Goal: Task Accomplishment & Management: Use online tool/utility

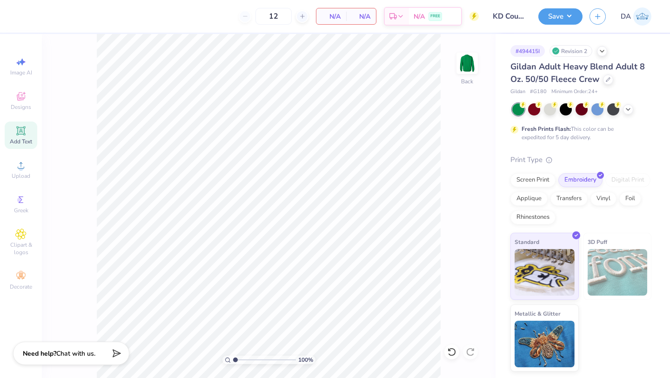
click at [14, 135] on div "Add Text" at bounding box center [21, 134] width 33 height 27
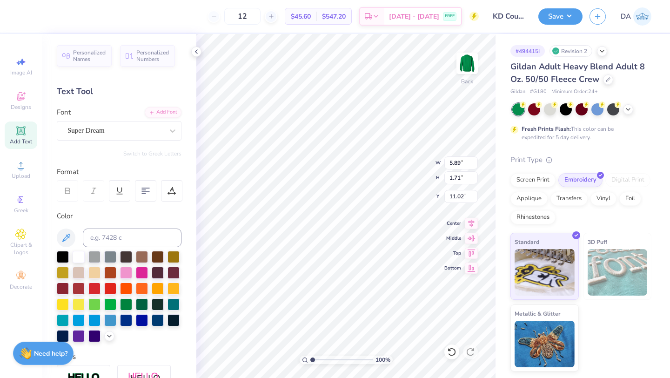
scroll to position [0, 1]
type textarea "Kappa Delta"
click at [109, 135] on div "Super Dream" at bounding box center [115, 130] width 98 height 14
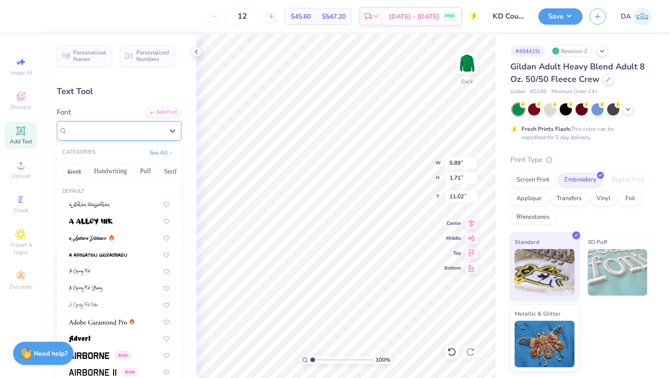
paste input "Auberjean"
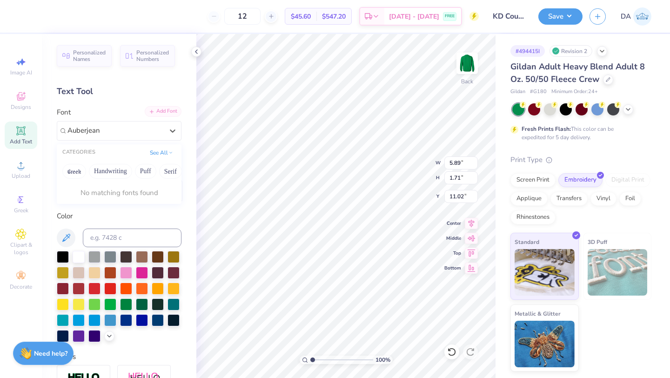
type input "Auberjean"
click at [162, 115] on div "Add Font" at bounding box center [163, 111] width 37 height 11
click at [147, 127] on div "Super Dream" at bounding box center [115, 130] width 98 height 14
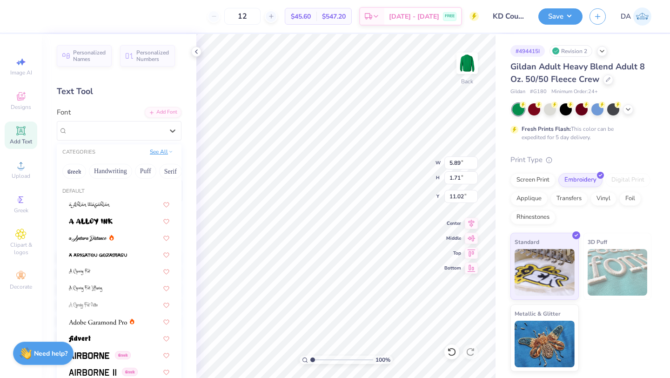
click at [169, 155] on button "See All" at bounding box center [161, 151] width 29 height 9
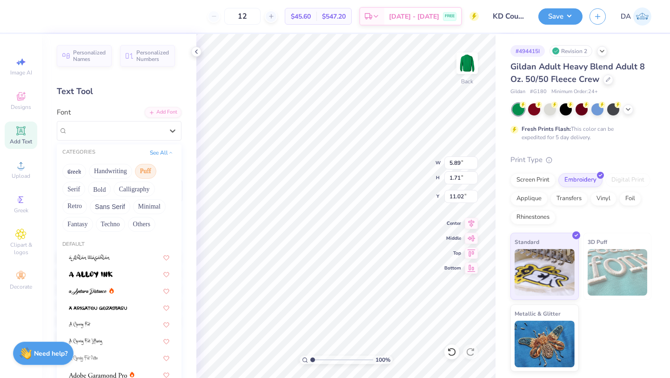
click at [148, 166] on button "Puff" at bounding box center [145, 171] width 21 height 15
click at [167, 151] on button "See All" at bounding box center [161, 151] width 29 height 9
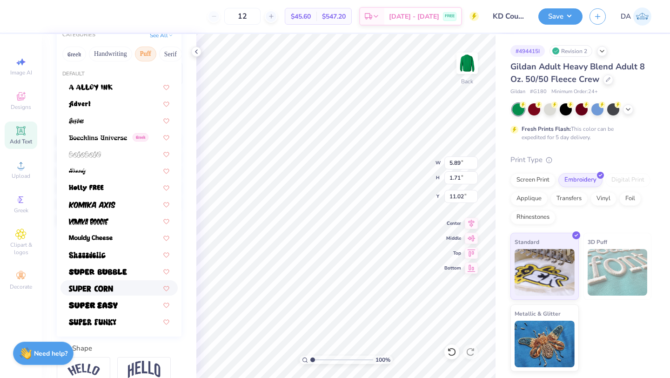
scroll to position [120, 0]
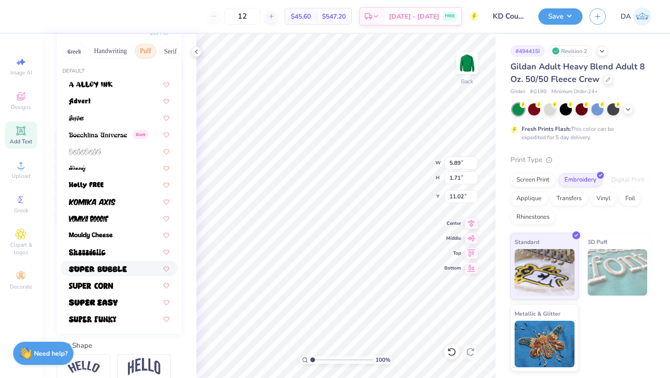
click at [128, 270] on div at bounding box center [119, 268] width 100 height 10
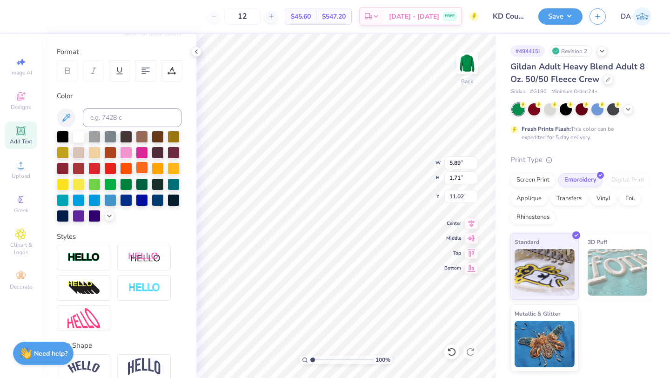
scroll to position [0, 0]
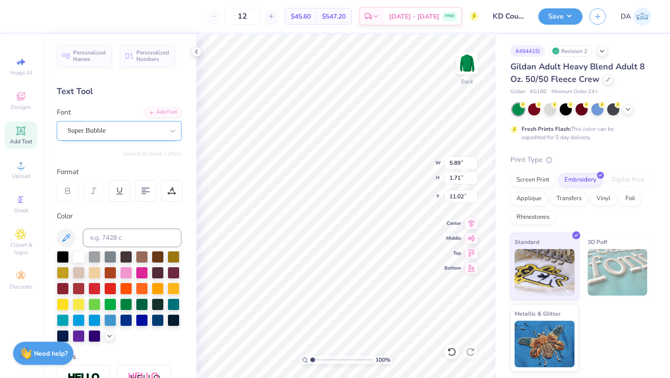
click at [130, 130] on div "Super Bubble" at bounding box center [115, 130] width 98 height 14
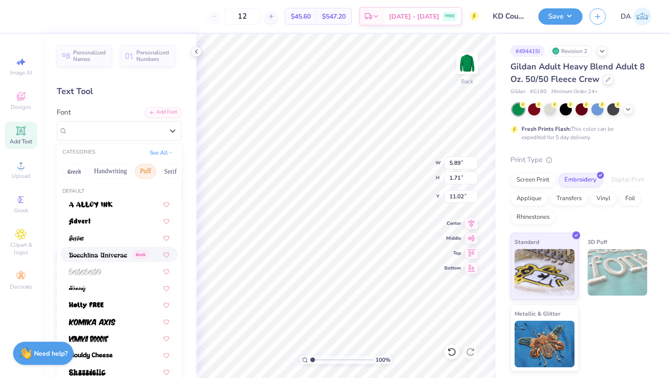
scroll to position [163, 0]
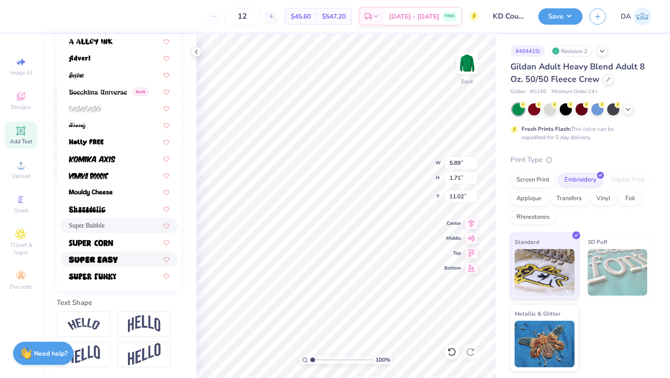
click at [129, 253] on div at bounding box center [118, 258] width 117 height 15
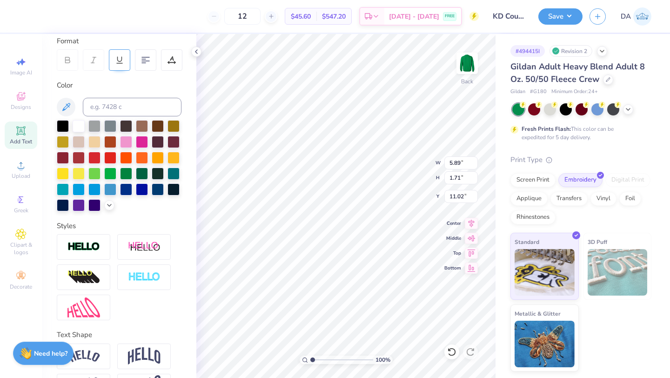
scroll to position [82, 0]
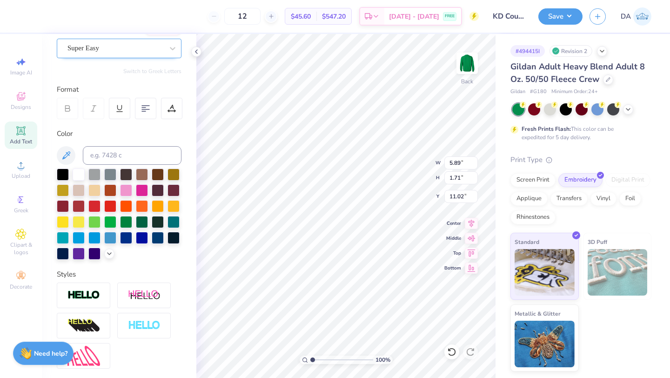
click at [123, 44] on div "Super Easy" at bounding box center [115, 48] width 98 height 14
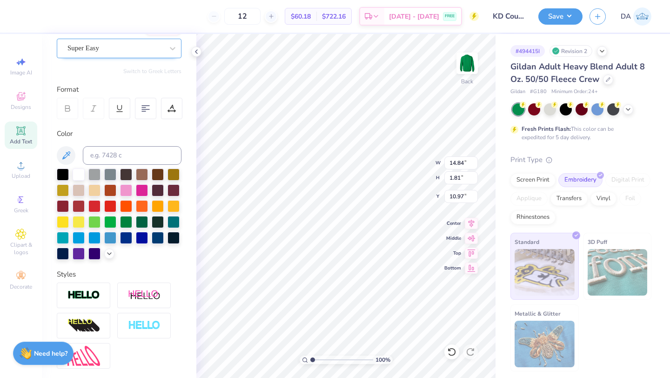
click at [105, 53] on div at bounding box center [115, 48] width 96 height 13
click at [124, 51] on div "Super Easy" at bounding box center [115, 48] width 98 height 14
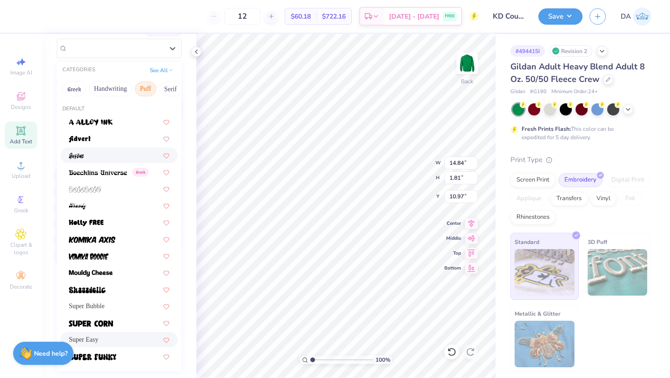
click at [100, 151] on div at bounding box center [119, 155] width 100 height 10
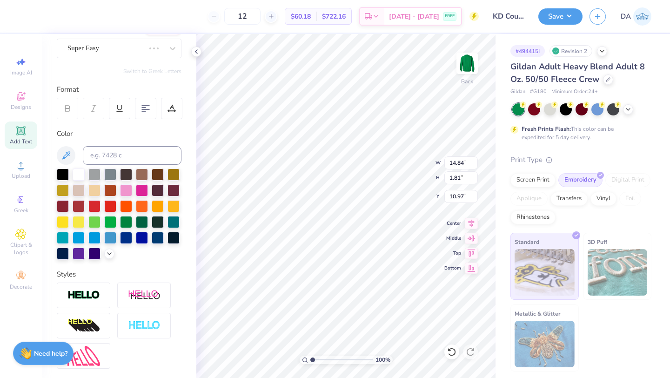
type input "8.80"
type input "2.17"
type input "10.79"
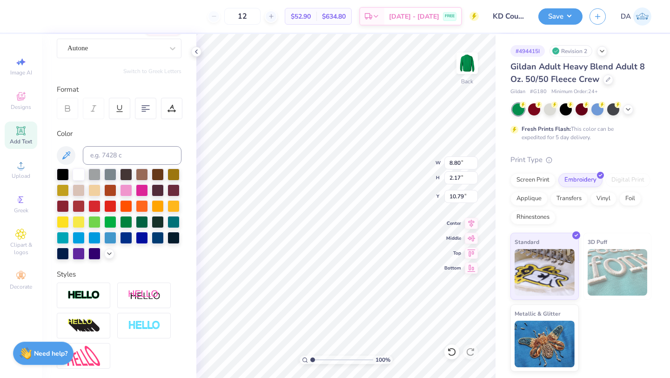
click at [99, 60] on div "Personalized Names Personalized Numbers Text Tool Add Font Font Autone Switch t…" at bounding box center [119, 206] width 154 height 344
click at [97, 48] on div "Autone" at bounding box center [115, 48] width 98 height 14
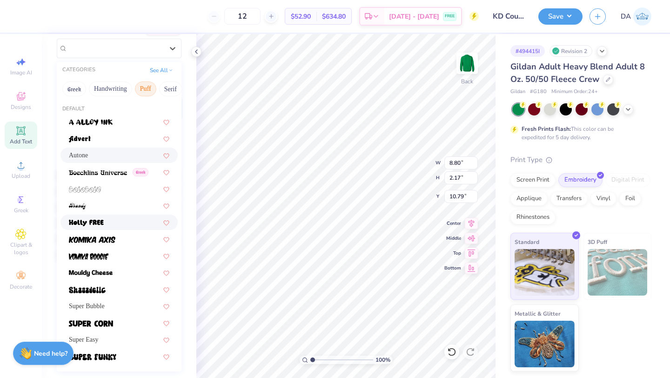
click at [106, 223] on div at bounding box center [119, 222] width 100 height 10
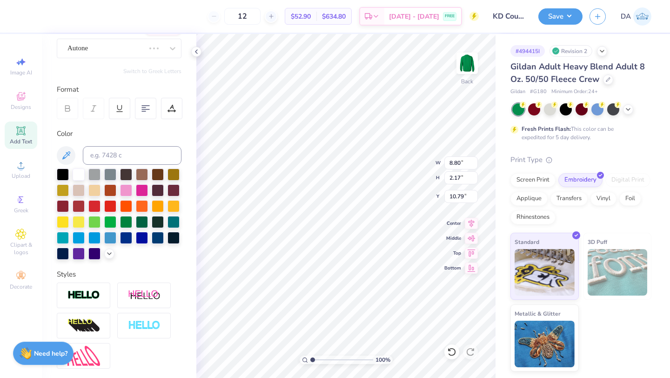
type input "13.41"
type input "2.09"
type input "10.83"
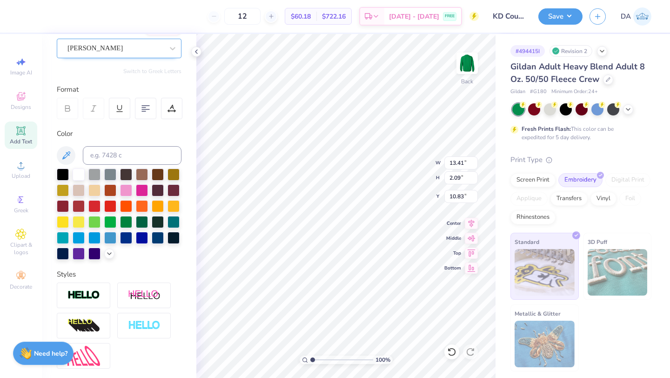
click at [112, 41] on div "[PERSON_NAME]" at bounding box center [115, 48] width 98 height 14
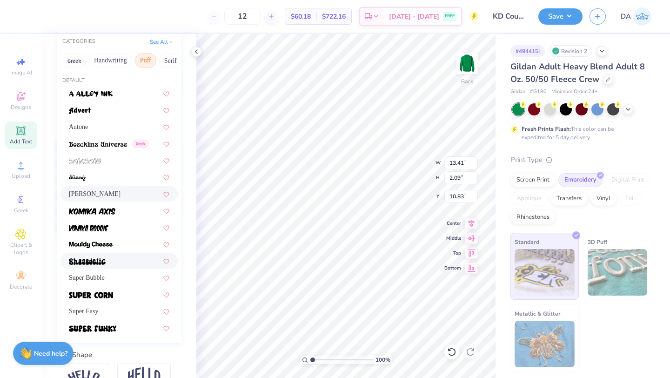
scroll to position [122, 0]
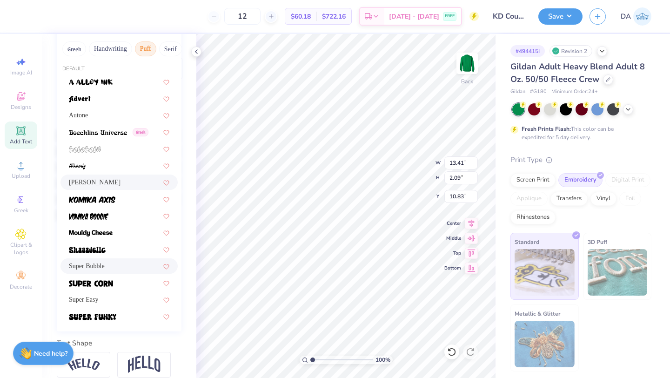
click at [126, 266] on div "Super Bubble" at bounding box center [119, 266] width 100 height 10
type input "15.15"
type input "1.75"
type input "11.00"
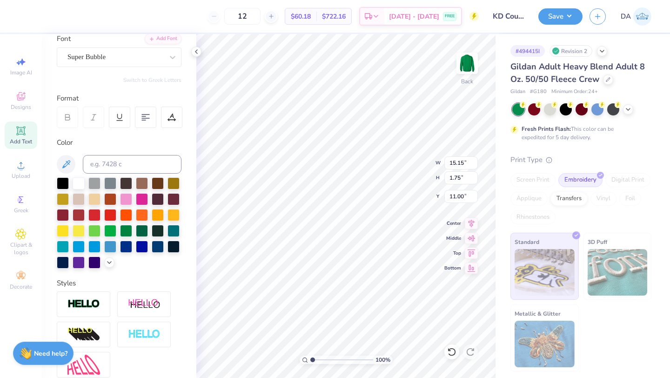
scroll to position [72, 0]
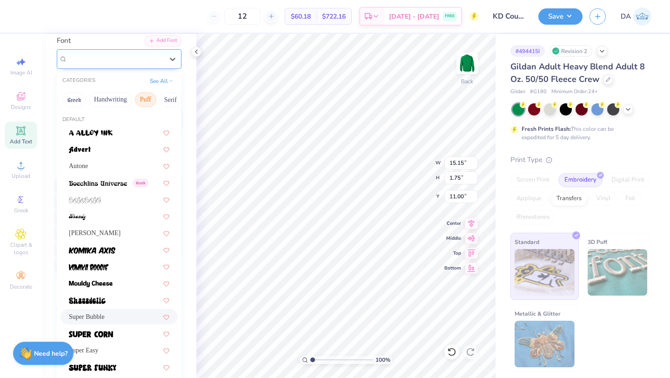
click at [124, 54] on div "Super Bubble" at bounding box center [115, 59] width 98 height 14
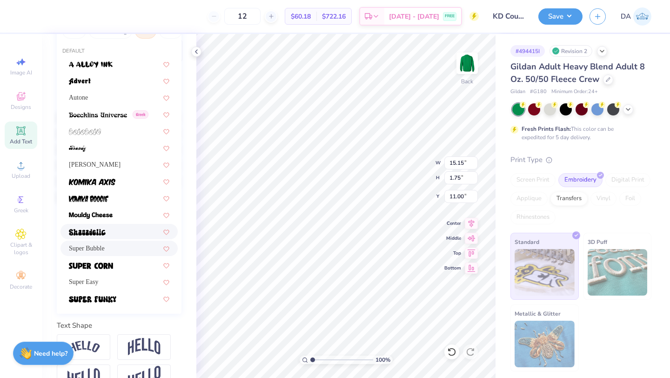
scroll to position [140, 0]
click at [112, 264] on img at bounding box center [91, 265] width 44 height 7
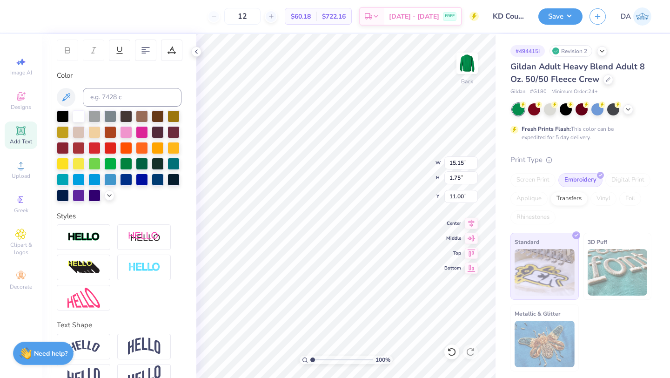
type input "10.44"
type input "1.30"
type input "11.22"
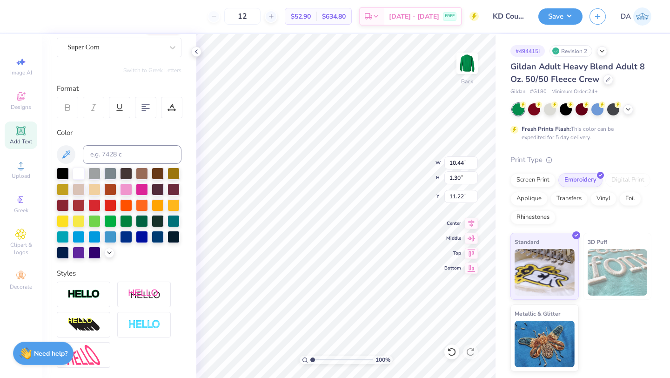
scroll to position [81, 0]
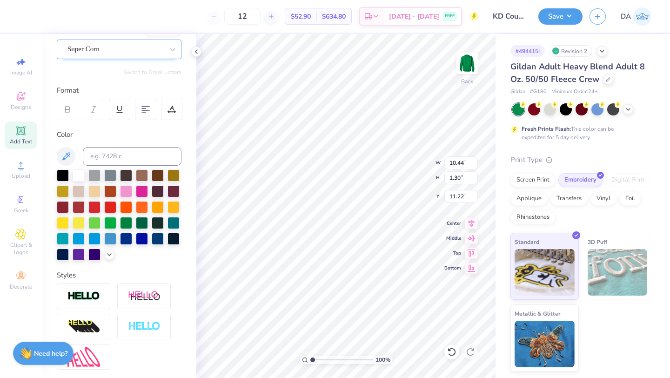
click at [102, 54] on div at bounding box center [115, 49] width 96 height 13
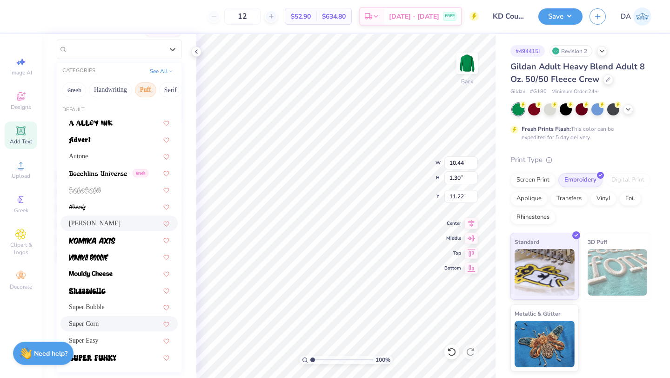
scroll to position [163, 0]
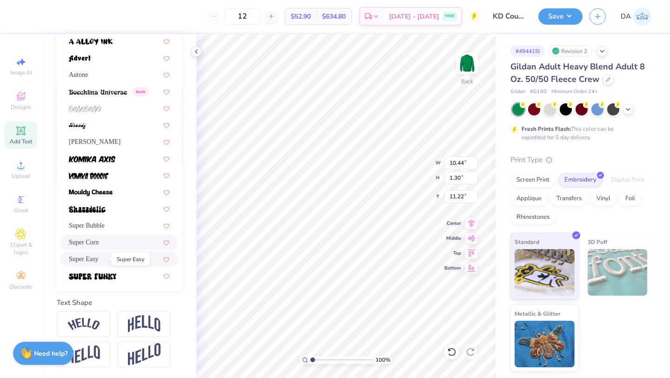
click at [98, 256] on span "Super Easy" at bounding box center [83, 259] width 29 height 10
type input "12.16"
type input "1.48"
type input "11.13"
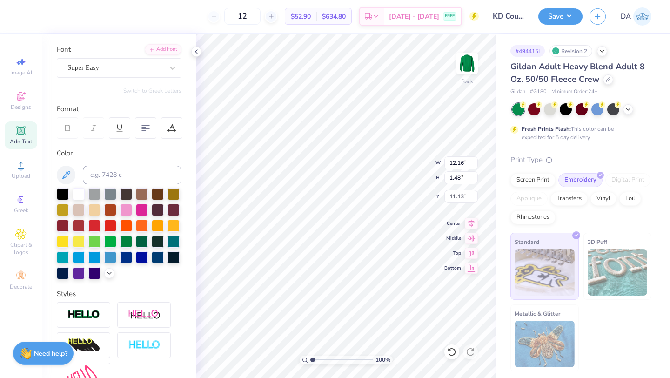
scroll to position [57, 0]
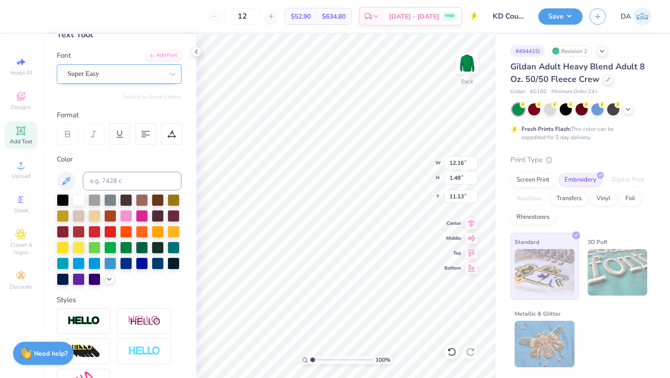
click at [133, 71] on div "Super Easy" at bounding box center [115, 73] width 98 height 14
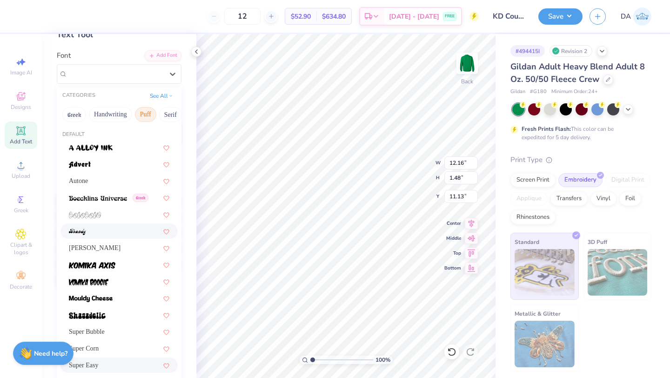
scroll to position [163, 0]
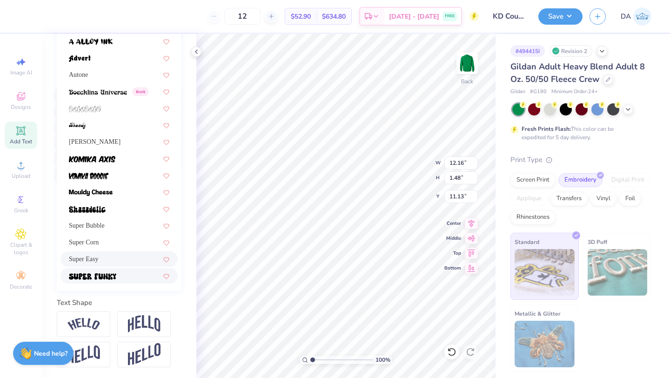
click at [129, 280] on div at bounding box center [118, 275] width 117 height 15
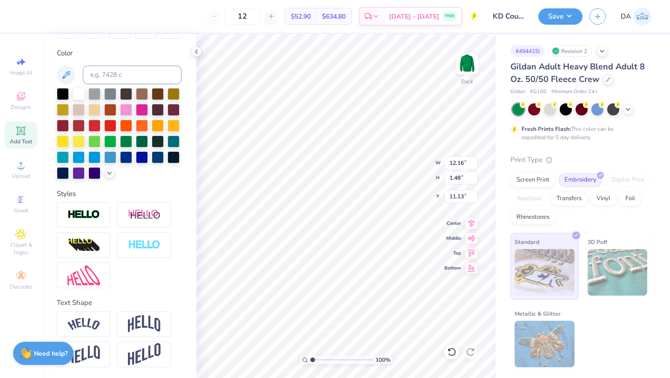
type input "15.15"
type input "1.97"
type input "10.89"
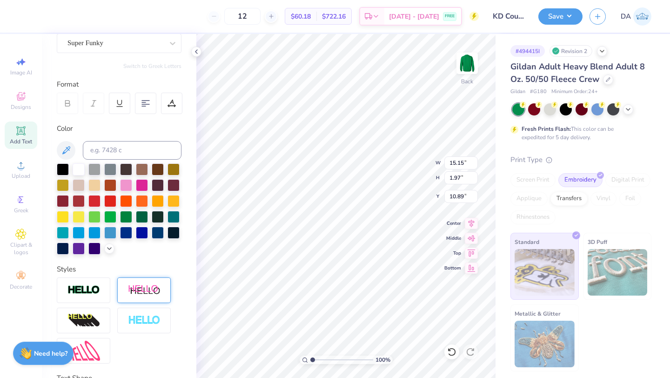
scroll to position [48, 0]
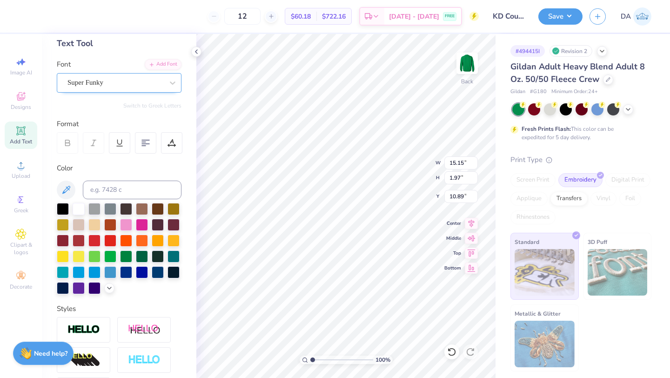
click at [118, 77] on div at bounding box center [115, 82] width 96 height 13
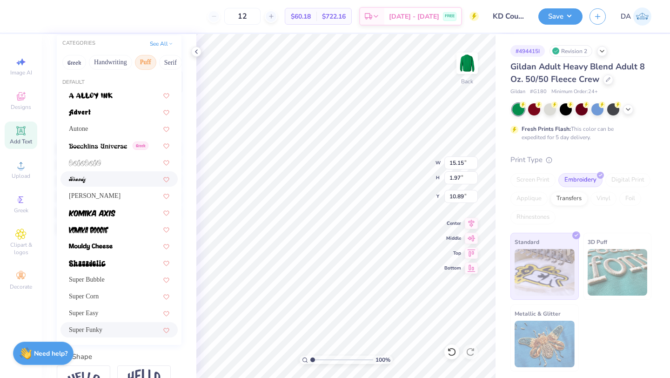
scroll to position [163, 0]
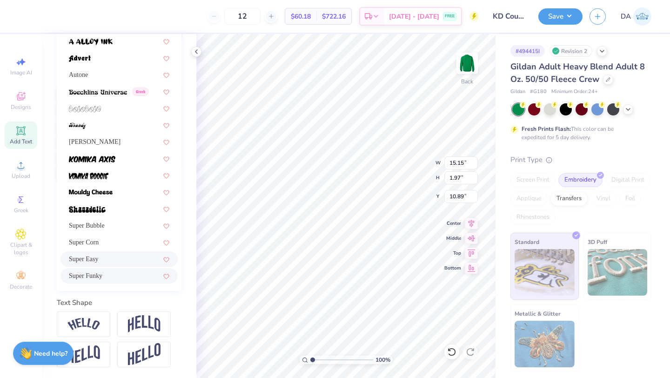
click at [112, 255] on div "Super Easy" at bounding box center [119, 259] width 100 height 10
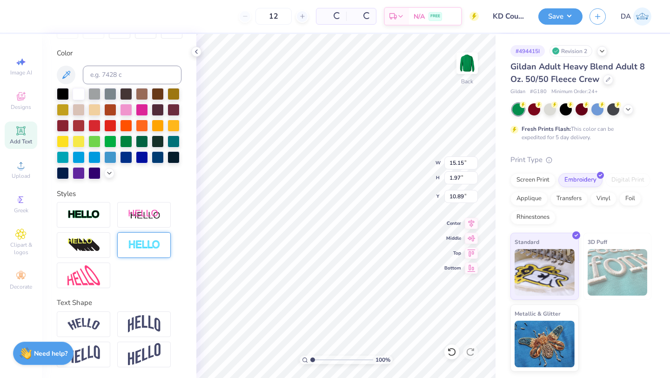
type input "11.95"
type input "1.46"
type input "11.15"
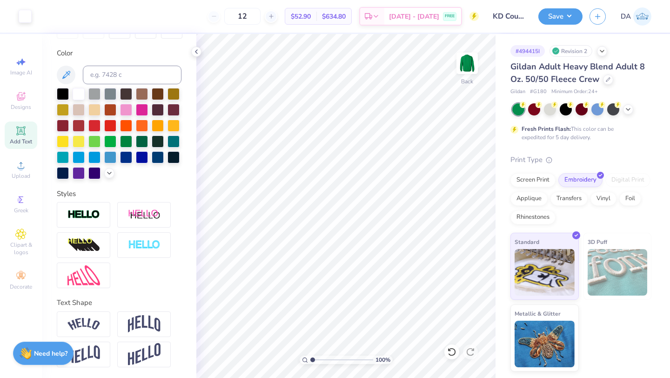
click at [19, 138] on span "Add Text" at bounding box center [21, 141] width 22 height 7
type textarea "Exec 2025"
type input "12.28"
type input "3.76"
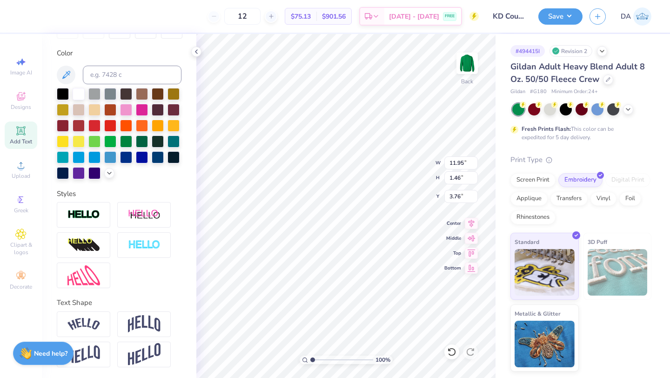
type input "11.38"
type input "1.71"
type input "12.28"
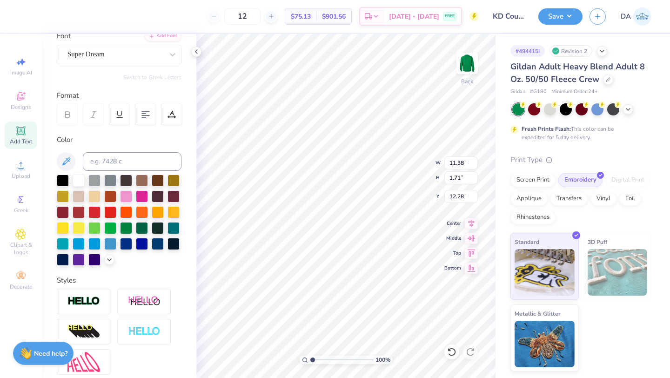
scroll to position [75, 0]
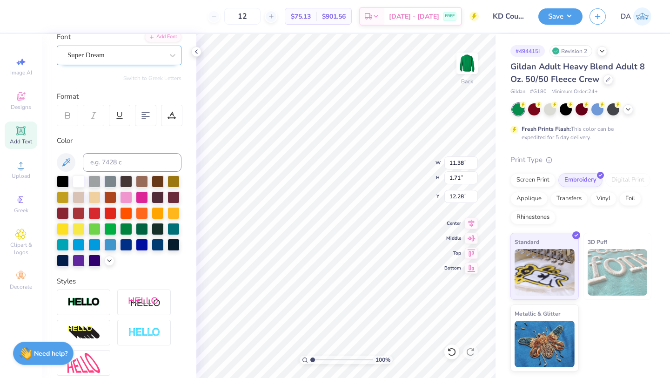
click at [120, 49] on div at bounding box center [115, 55] width 96 height 13
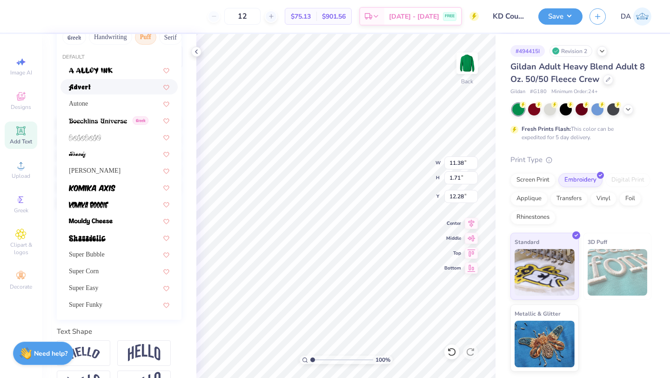
scroll to position [144, 0]
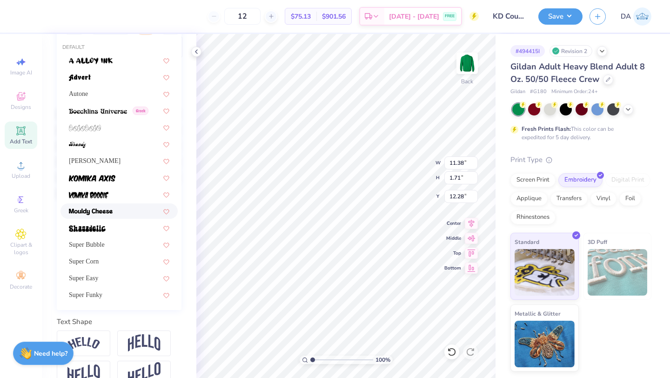
click at [136, 208] on div at bounding box center [119, 211] width 100 height 10
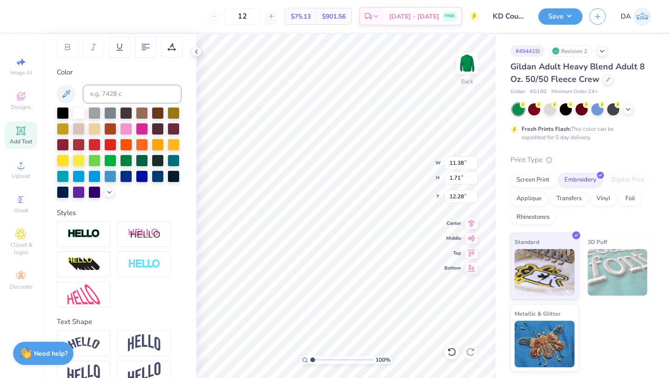
type input "11.36"
type input "1.88"
type input "12.20"
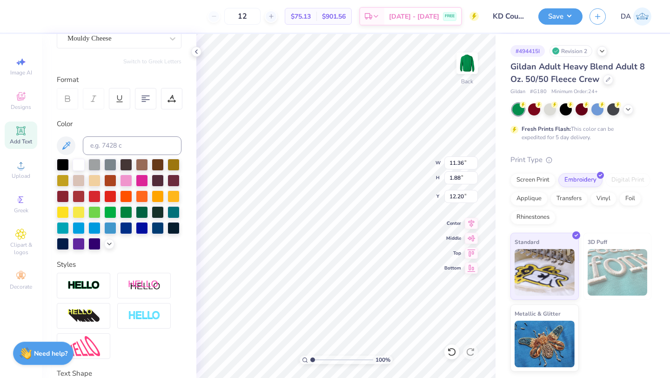
scroll to position [86, 0]
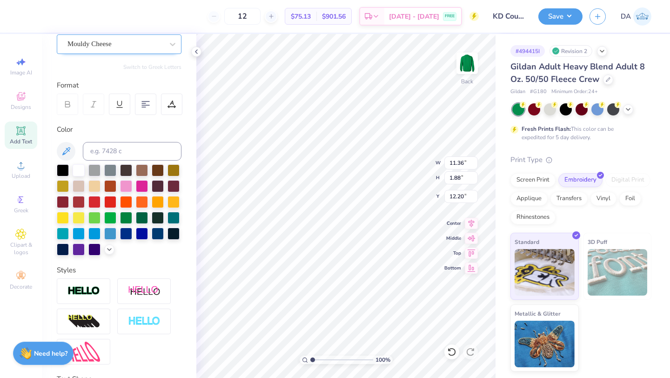
click at [125, 44] on div "Mouldy Cheese" at bounding box center [115, 44] width 98 height 14
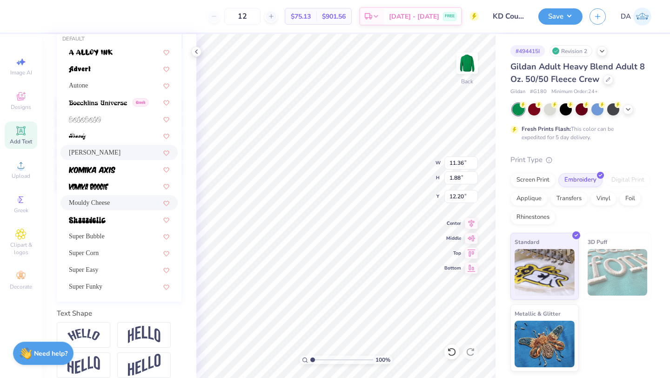
scroll to position [163, 0]
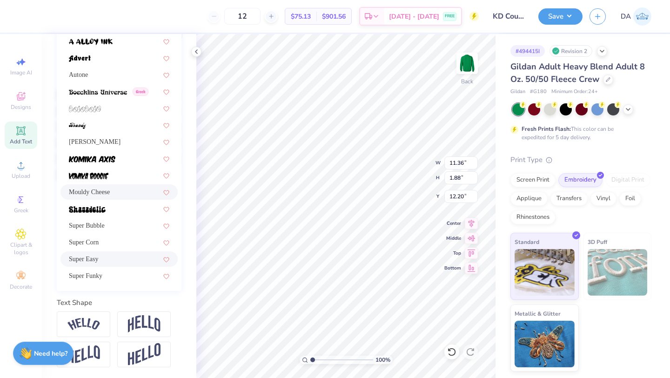
click at [112, 257] on div "Super Easy" at bounding box center [119, 259] width 100 height 10
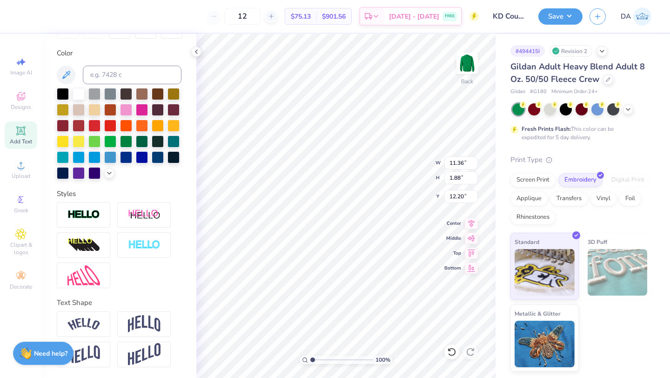
type input "11.59"
type input "1.83"
type input "12.22"
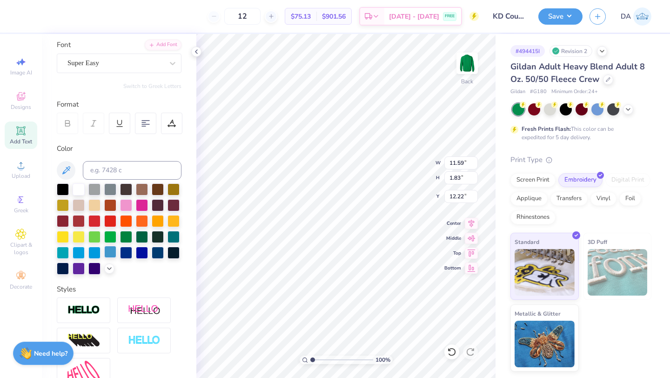
scroll to position [48, 0]
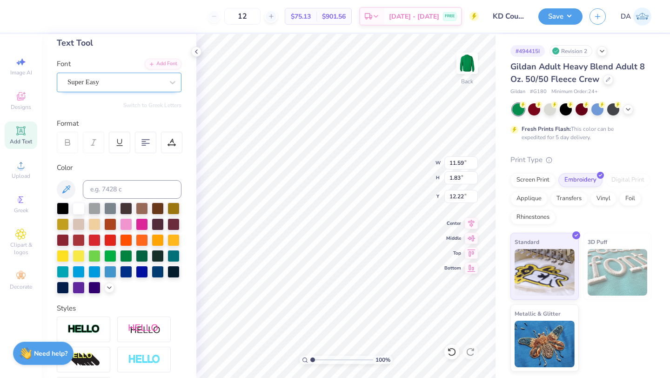
click at [110, 78] on div "Super Easy" at bounding box center [115, 82] width 98 height 14
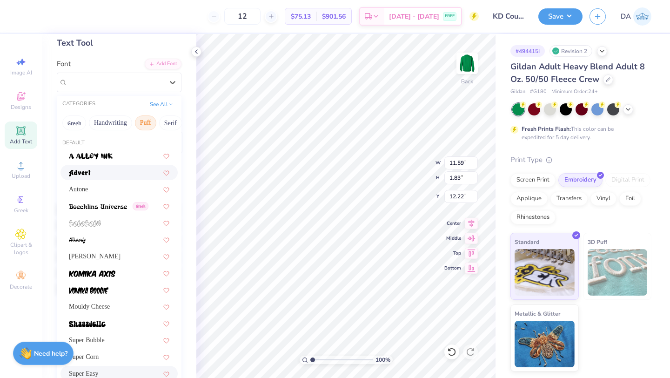
scroll to position [138, 0]
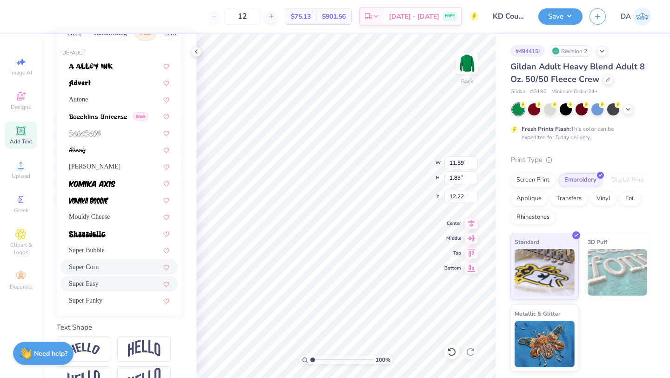
click at [115, 267] on div "Super Corn" at bounding box center [119, 267] width 100 height 10
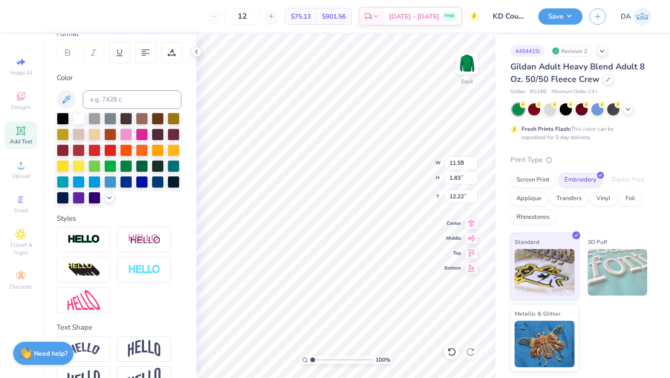
type input "9.60"
type input "1.59"
type input "12.34"
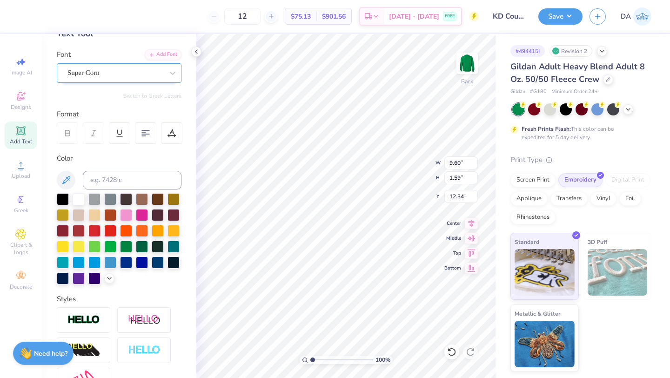
click at [103, 76] on div "Super Corn" at bounding box center [115, 73] width 98 height 14
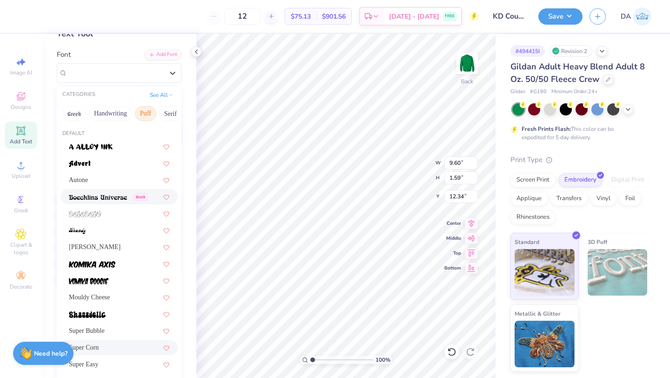
scroll to position [137, 0]
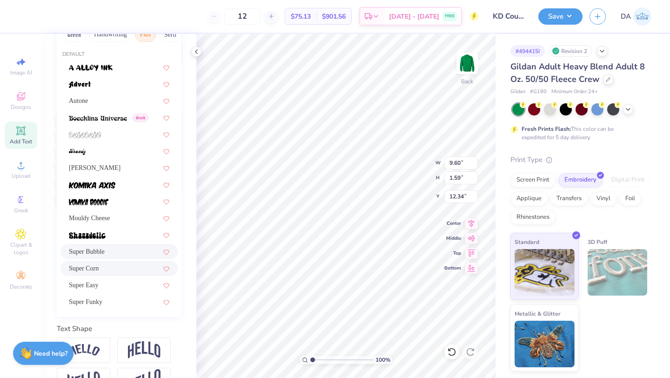
click at [105, 250] on span "Super Bubble" at bounding box center [87, 251] width 36 height 10
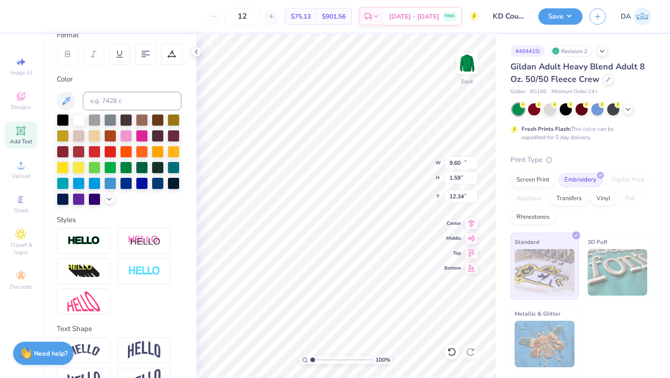
type input "14.37"
type input "2.07"
type input "12.10"
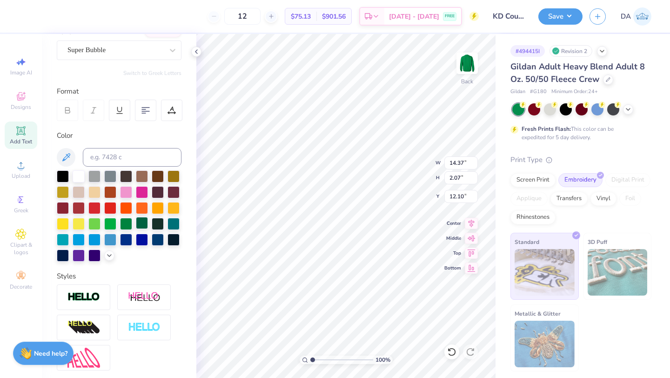
scroll to position [18, 0]
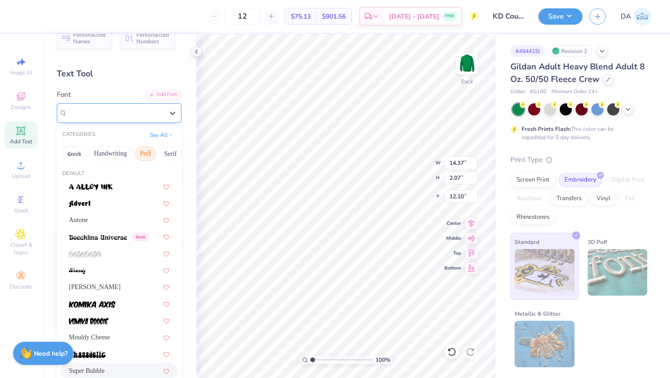
click at [129, 103] on div "Super Bubble" at bounding box center [119, 113] width 125 height 20
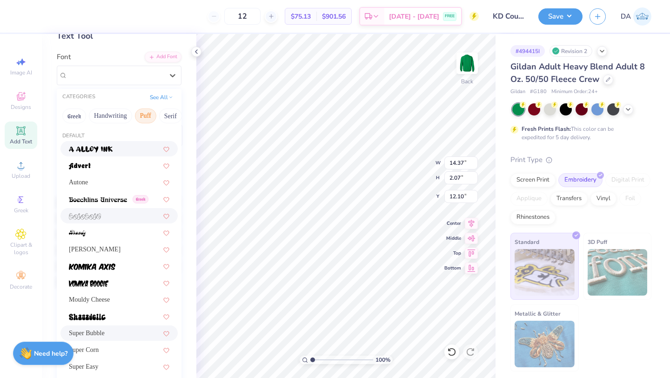
scroll to position [88, 0]
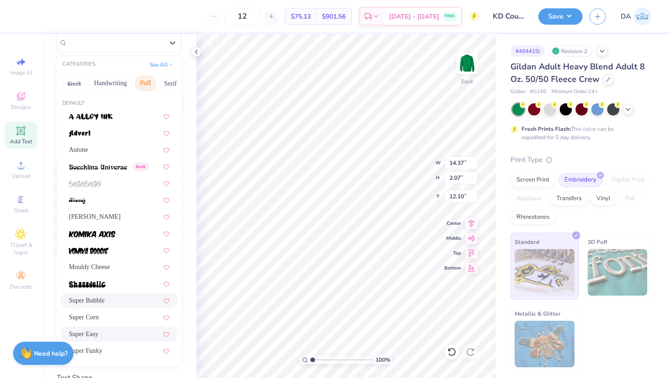
click at [118, 336] on div "Super Easy" at bounding box center [119, 334] width 100 height 10
type input "11.59"
type input "1.83"
type input "12.22"
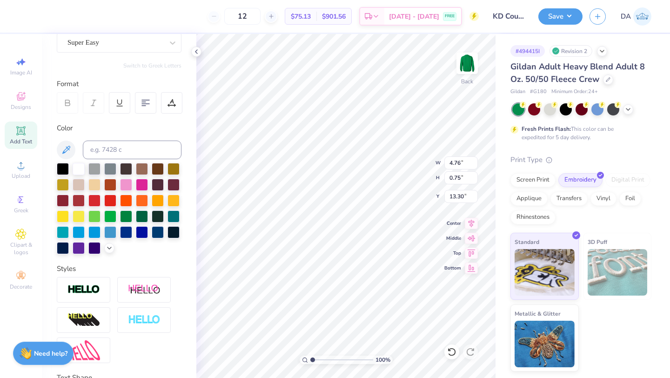
type input "4.76"
type input "0.75"
type input "7.15"
type input "11.95"
type input "1.46"
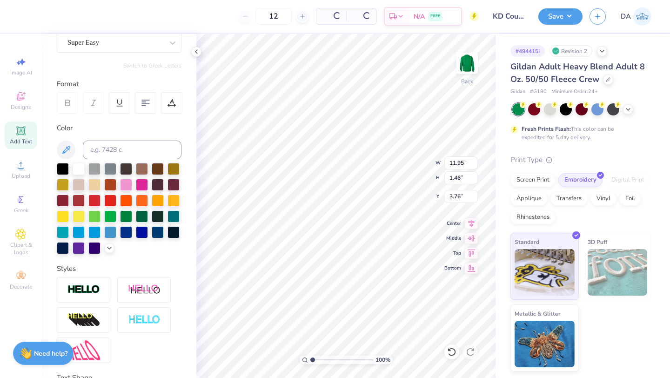
type input "5.69"
type input "11.95"
type input "1.46"
type input "5.69"
type input "11.09"
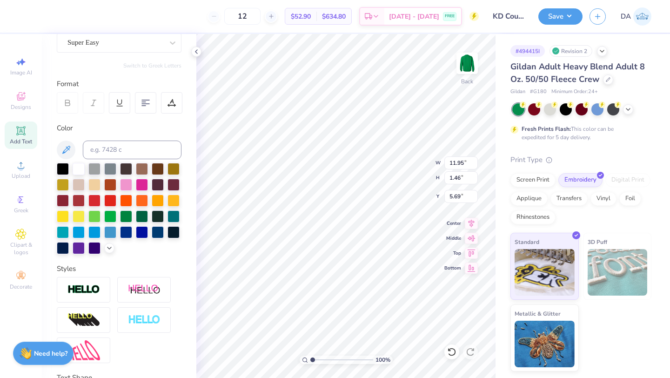
type input "1.35"
type input "5.79"
click at [469, 224] on icon at bounding box center [471, 222] width 6 height 8
click at [536, 180] on div "Screen Print" at bounding box center [532, 179] width 45 height 14
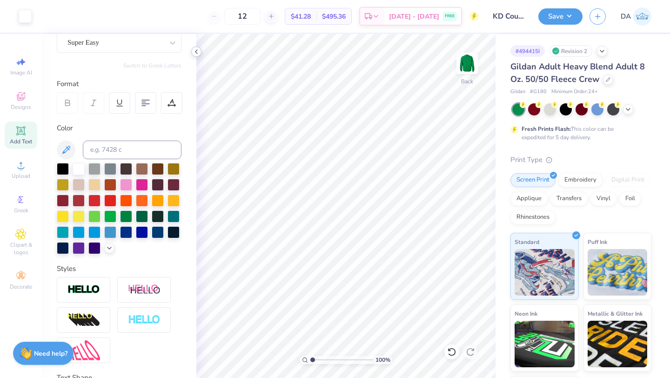
click at [195, 54] on icon at bounding box center [196, 51] width 7 height 7
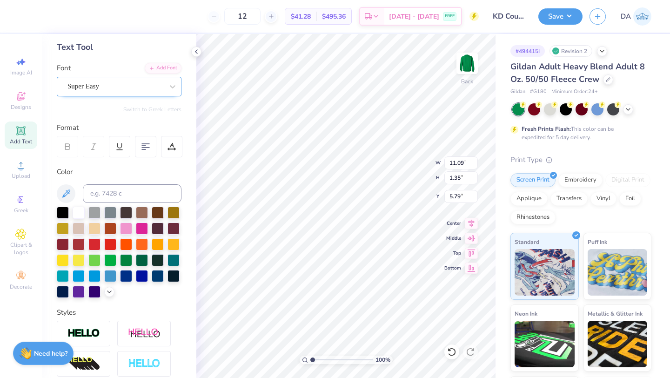
click at [146, 94] on div "Super Easy" at bounding box center [119, 87] width 125 height 20
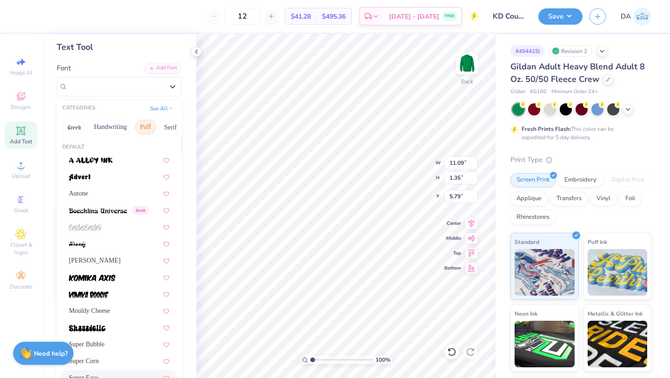
click at [129, 60] on div "Personalized Names Personalized Numbers Text Tool Add Font Font option Super Ea…" at bounding box center [119, 206] width 154 height 344
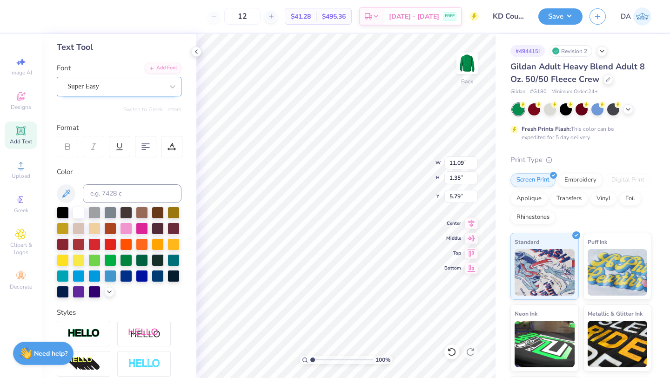
click at [146, 86] on div "Super Easy" at bounding box center [115, 86] width 98 height 14
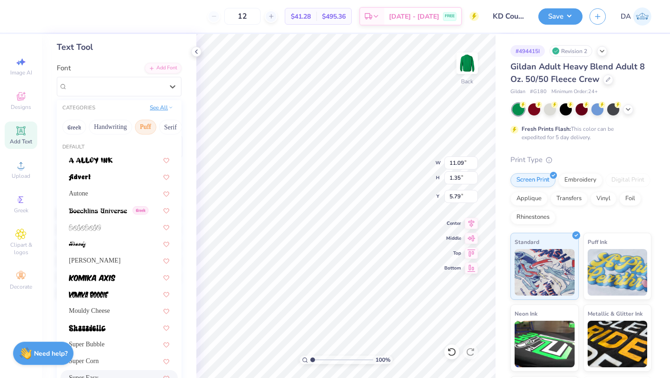
click at [173, 112] on div "See All" at bounding box center [161, 108] width 29 height 9
click at [171, 111] on button "See All" at bounding box center [161, 107] width 29 height 9
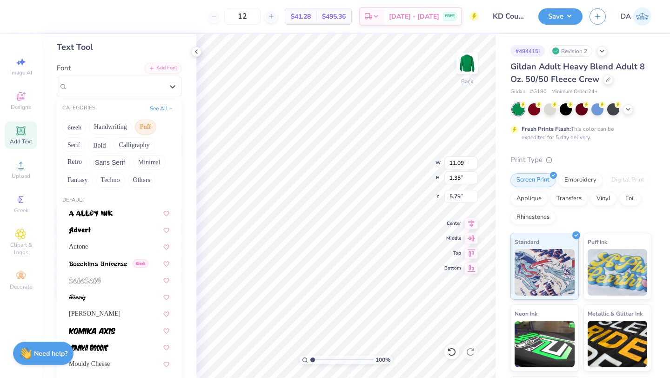
scroll to position [53, 0]
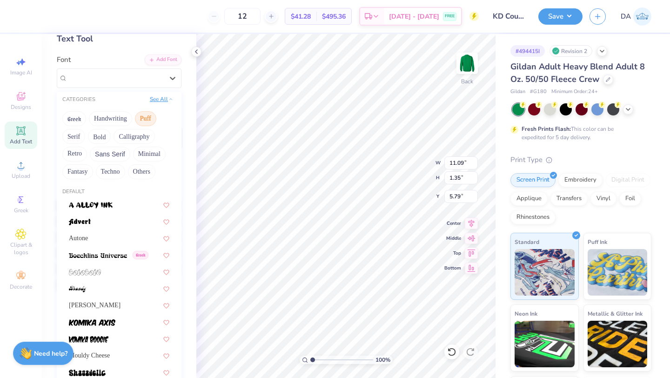
click at [168, 99] on button "See All" at bounding box center [161, 98] width 29 height 9
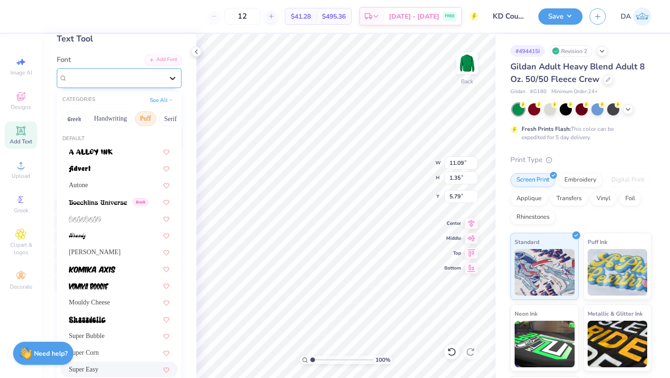
click at [169, 74] on icon at bounding box center [172, 77] width 9 height 9
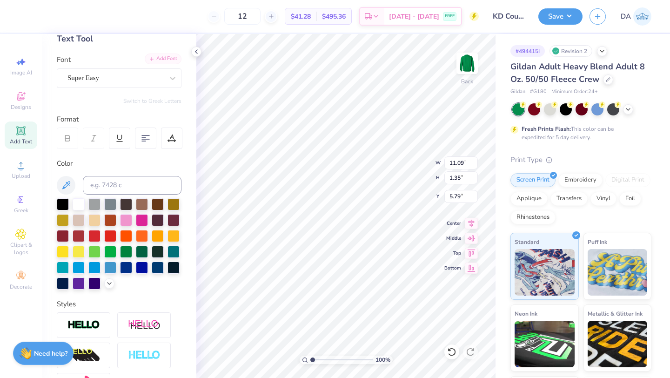
click at [167, 57] on div "Add Font" at bounding box center [163, 58] width 37 height 11
click at [123, 77] on div "Super Easy" at bounding box center [115, 78] width 98 height 14
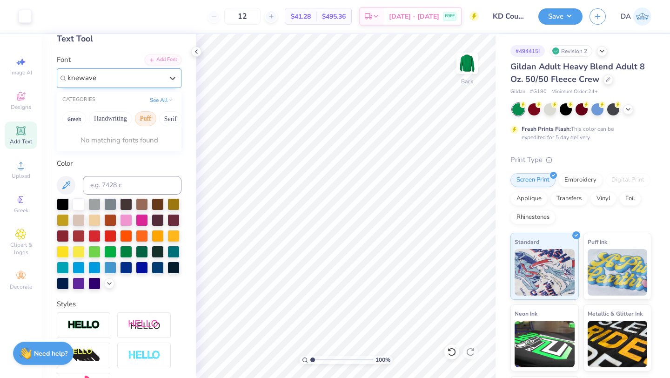
type input "knewave"
click at [182, 95] on div "Personalized Names Personalized Numbers Text Tool Add Font Font Super Easy Swit…" at bounding box center [119, 206] width 154 height 344
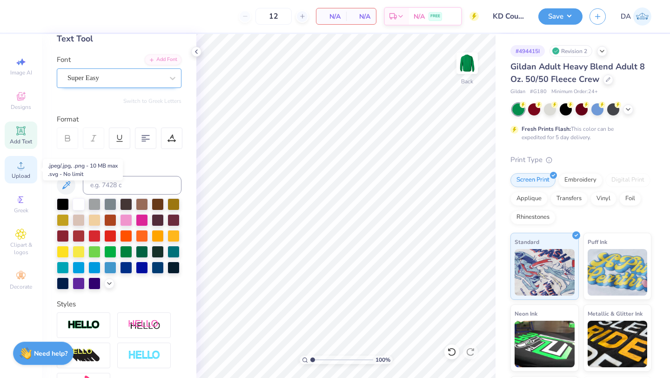
click at [26, 166] on icon at bounding box center [20, 164] width 11 height 11
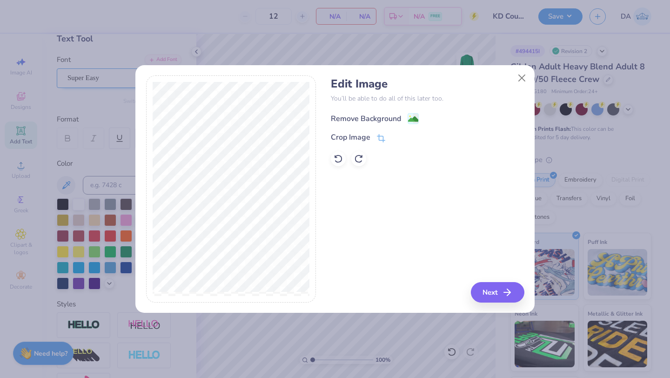
click at [388, 120] on div "Remove Background" at bounding box center [366, 118] width 70 height 11
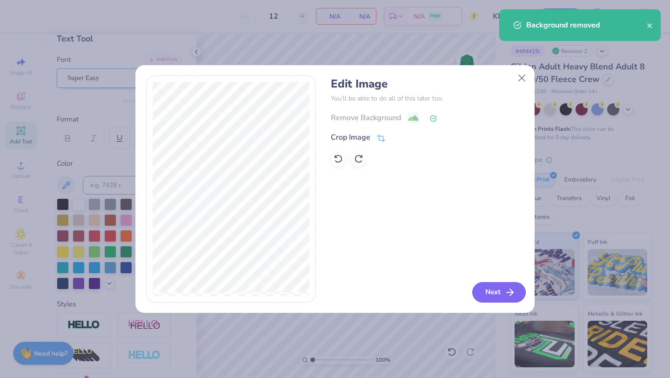
click at [499, 292] on button "Next" at bounding box center [498, 292] width 53 height 20
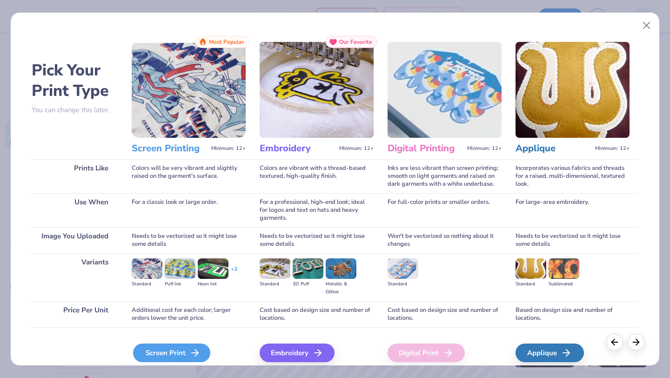
click at [186, 353] on div "Screen Print" at bounding box center [171, 352] width 77 height 19
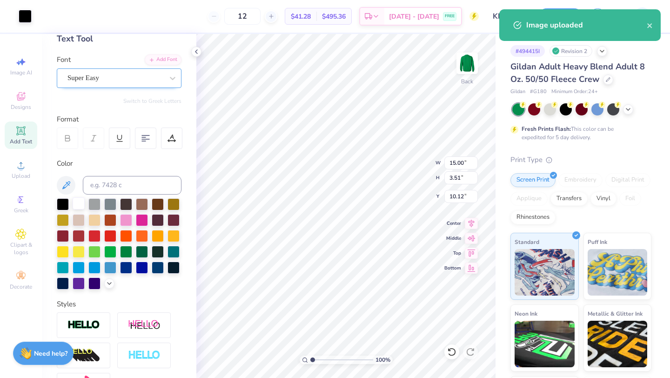
click at [77, 199] on div at bounding box center [79, 203] width 12 height 12
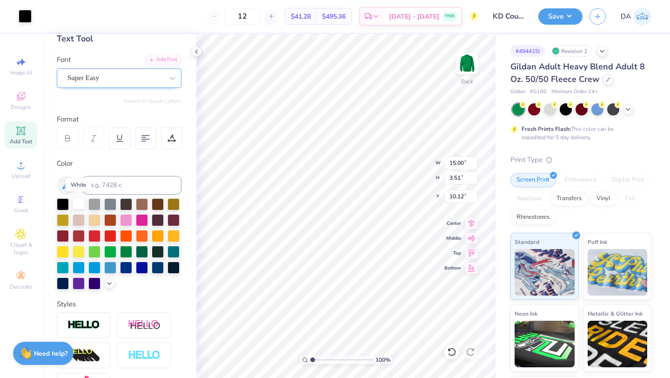
click at [81, 206] on div at bounding box center [79, 203] width 12 height 12
click at [24, 15] on div at bounding box center [25, 15] width 13 height 13
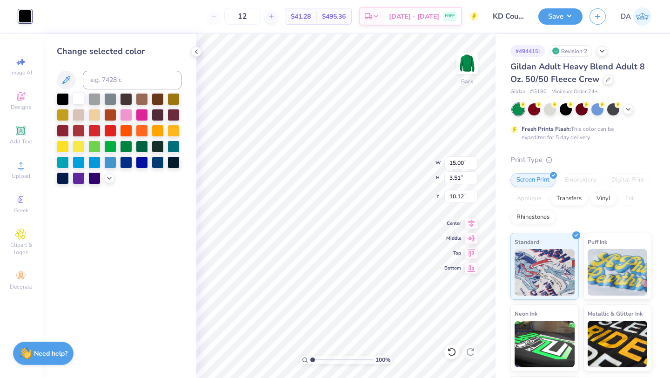
click at [80, 101] on div at bounding box center [79, 98] width 12 height 12
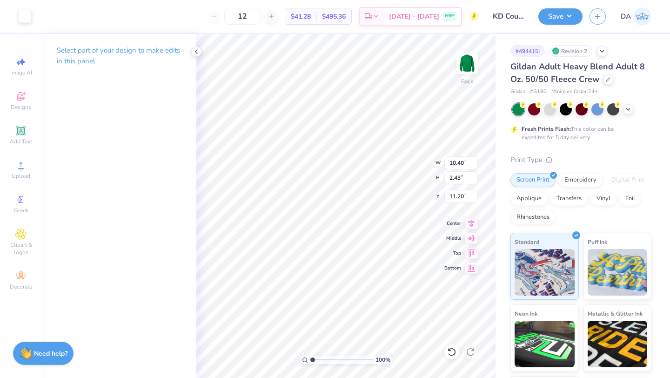
type input "10.40"
type input "2.43"
type input "3.28"
type input "12.36"
type input "2.89"
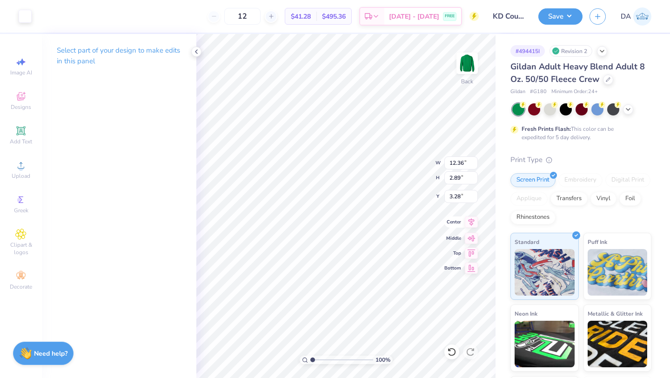
click at [471, 222] on icon at bounding box center [471, 222] width 6 height 8
type input "5.27"
type input "10.76"
type input "2.51"
type input "11.64"
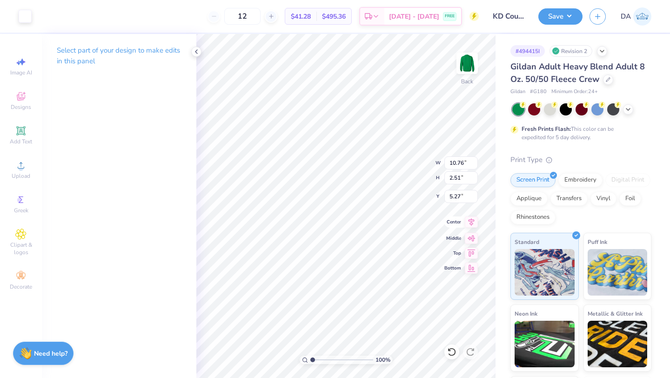
type input "2.72"
click at [471, 226] on icon at bounding box center [471, 221] width 13 height 11
click at [566, 19] on button "Save" at bounding box center [560, 15] width 44 height 16
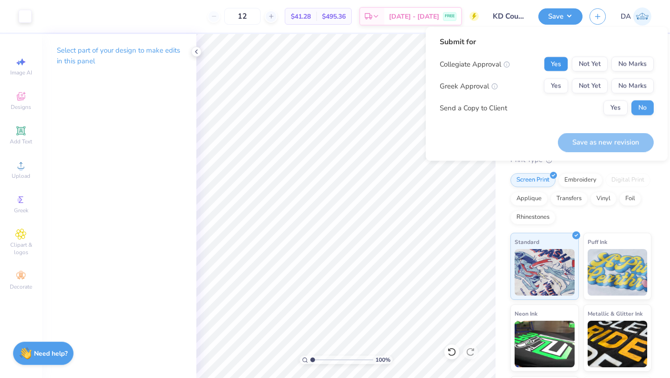
click at [550, 64] on button "Yes" at bounding box center [556, 64] width 24 height 15
click at [624, 66] on button "No Marks" at bounding box center [632, 64] width 42 height 15
click at [555, 81] on button "Yes" at bounding box center [556, 86] width 24 height 15
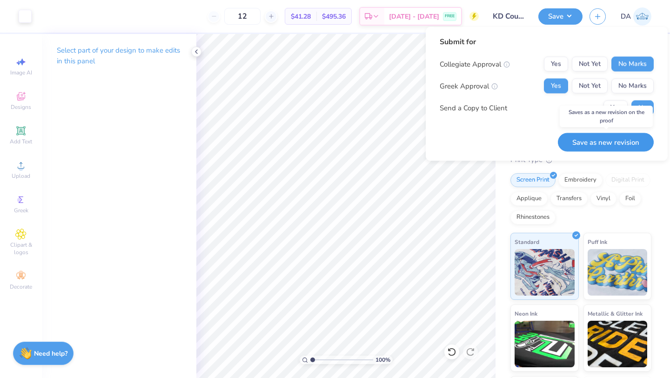
click at [616, 143] on button "Save as new revision" at bounding box center [606, 142] width 96 height 19
